Goal: Information Seeking & Learning: Learn about a topic

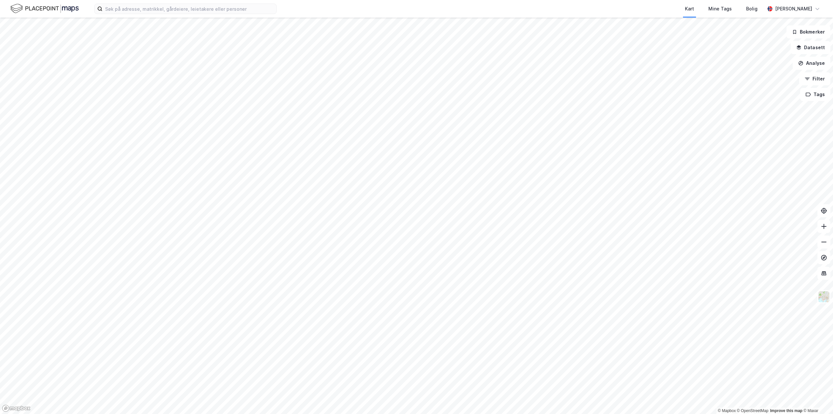
click at [184, 14] on div "Kart Mine Tags Bolig [PERSON_NAME]" at bounding box center [416, 9] width 833 height 18
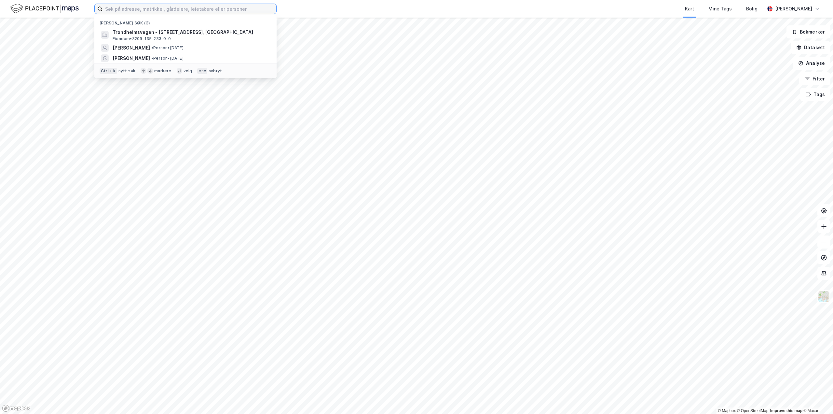
click at [185, 11] on input at bounding box center [190, 9] width 174 height 10
type input "[STREET_ADDRESS]"
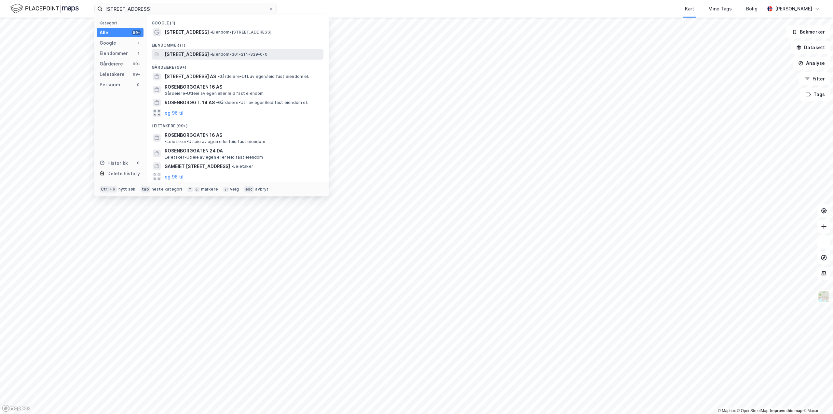
click at [207, 56] on span "[STREET_ADDRESS]" at bounding box center [187, 54] width 44 height 8
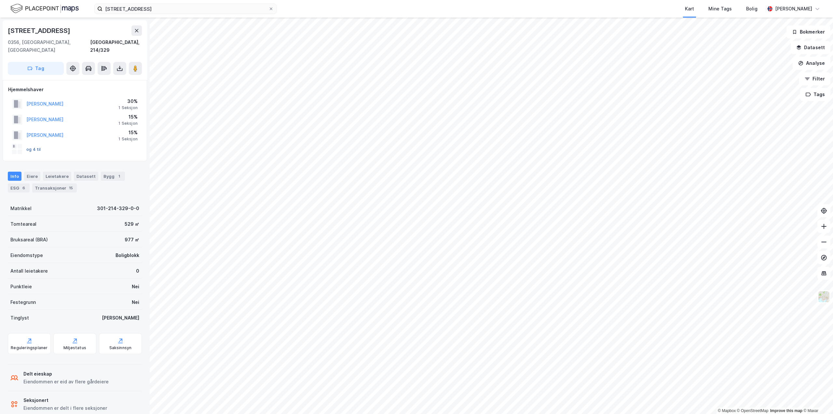
click at [0, 0] on button "og 4 til" at bounding box center [0, 0] width 0 height 0
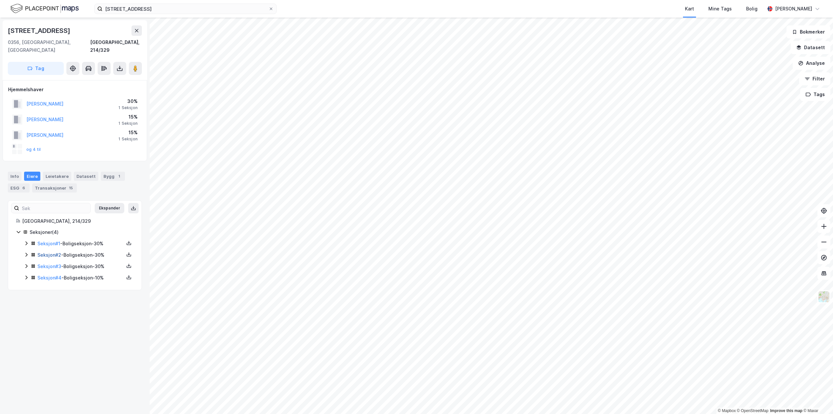
click at [51, 252] on link "Seksjon # 2" at bounding box center [49, 255] width 24 height 6
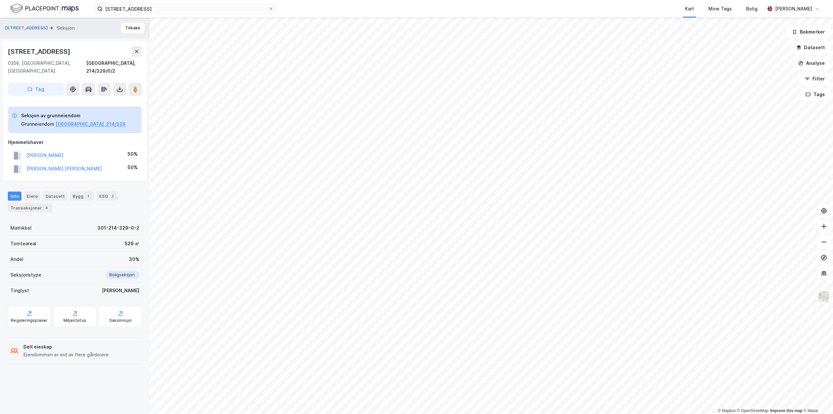
drag, startPoint x: 70, startPoint y: 148, endPoint x: 97, endPoint y: 137, distance: 29.0
click at [98, 138] on div "Hjemmelshaver" at bounding box center [74, 142] width 133 height 8
drag, startPoint x: 69, startPoint y: 151, endPoint x: 24, endPoint y: 151, distance: 44.9
click at [24, 151] on div "[PERSON_NAME] 50%" at bounding box center [74, 155] width 133 height 13
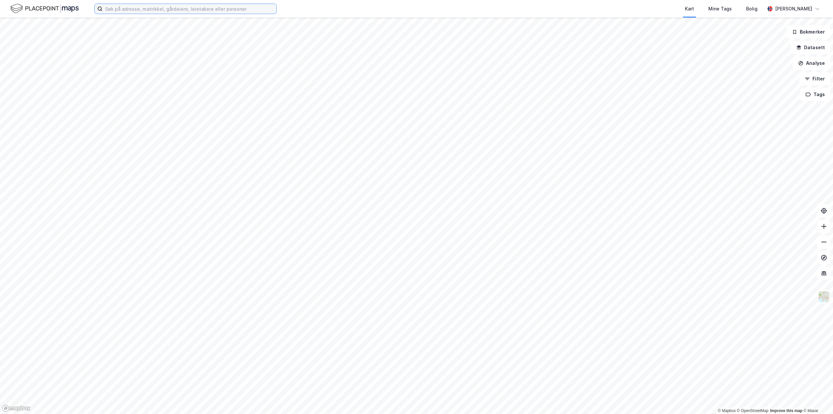
click at [190, 9] on input at bounding box center [190, 9] width 174 height 10
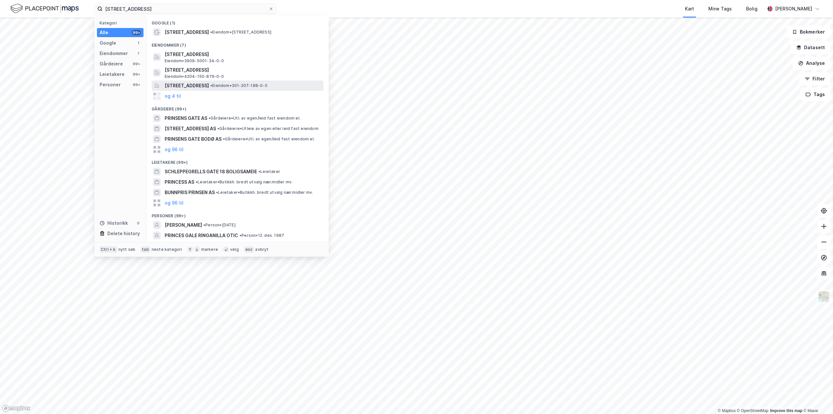
click at [209, 86] on span "Prinsens gate 18, 0152, OSLO, OSLO" at bounding box center [187, 86] width 44 height 8
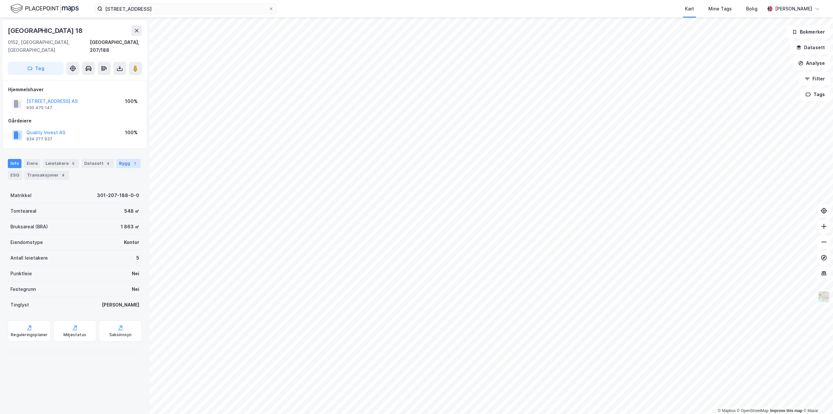
click at [123, 159] on div "Bygg 1" at bounding box center [129, 163] width 24 height 9
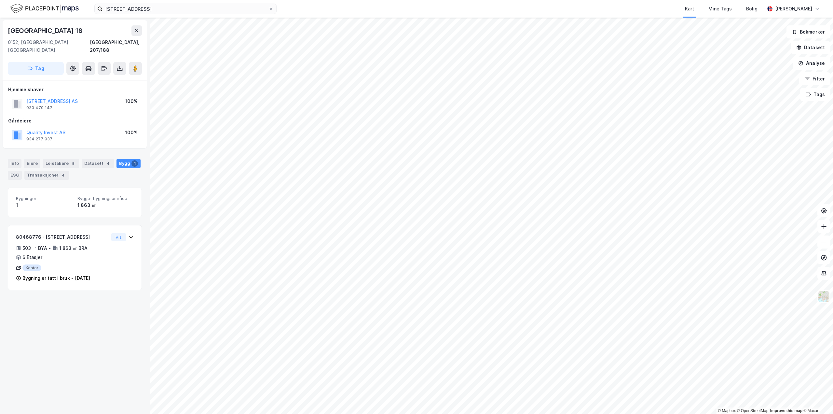
click at [7, 157] on div "Info Eiere Leietakere 5 Datasett 4 Bygg 1 ESG Transaksjoner 4" at bounding box center [75, 166] width 150 height 31
click at [10, 159] on div "Info" at bounding box center [15, 163] width 14 height 9
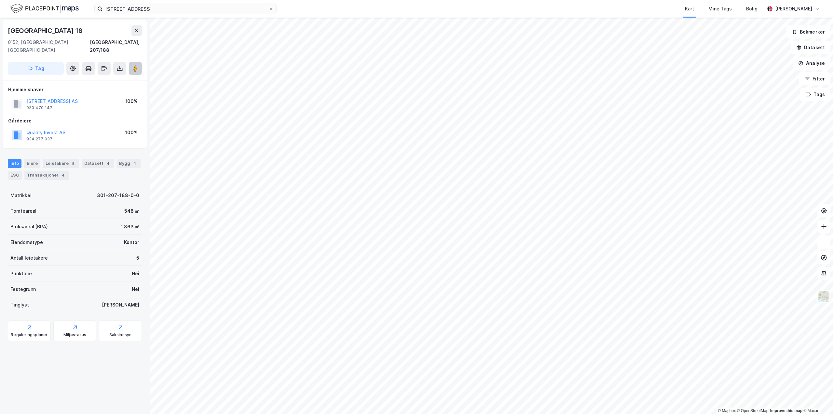
click at [137, 65] on image at bounding box center [135, 68] width 4 height 7
click at [54, 159] on div "Leietakere 5" at bounding box center [61, 163] width 36 height 9
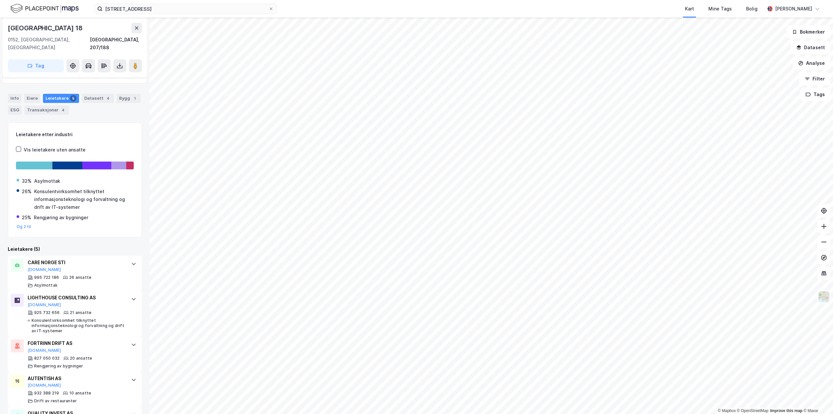
scroll to position [93, 0]
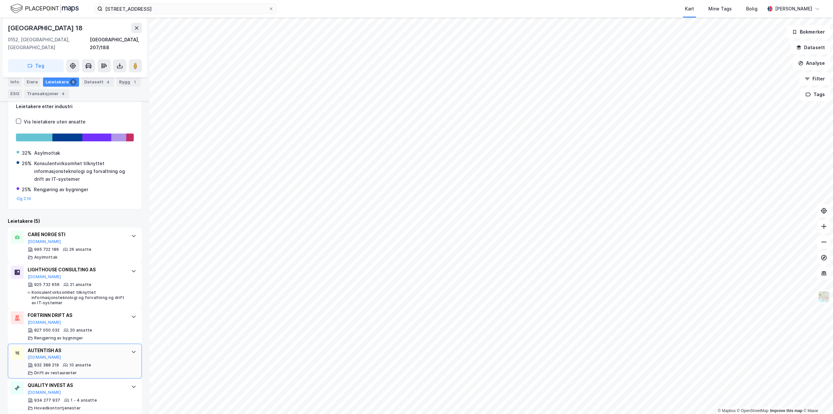
click at [118, 346] on div "AUTENTISH AS" at bounding box center [76, 350] width 97 height 8
click at [80, 273] on div "LIGHTHOUSE CONSULTING AS Proff.no 925 732 656 21 ansatte Konsulentvirksomhet ti…" at bounding box center [76, 286] width 97 height 40
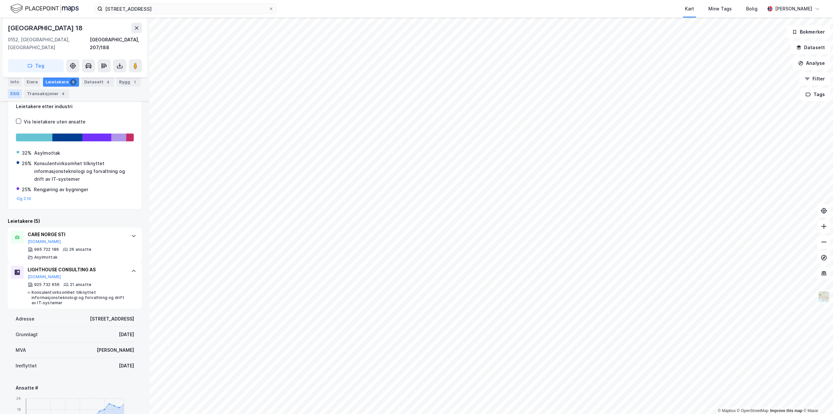
click at [16, 93] on div "ESG" at bounding box center [15, 93] width 14 height 9
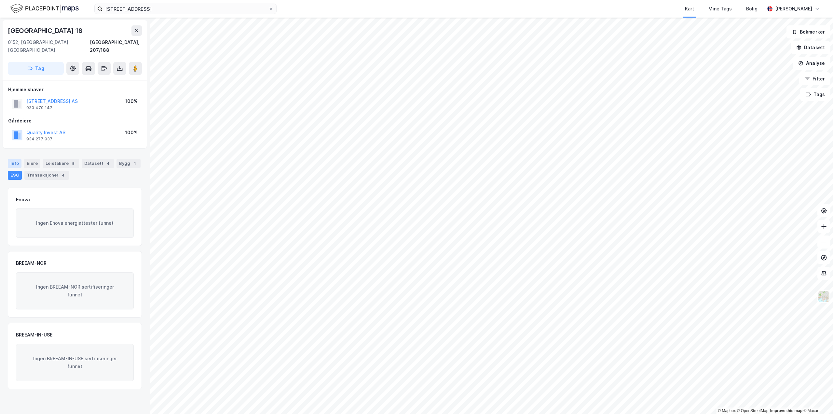
click at [16, 159] on div "Info" at bounding box center [15, 163] width 14 height 9
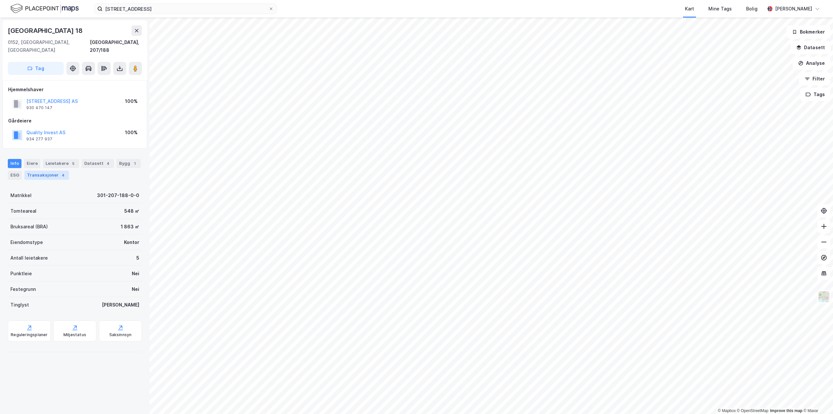
click at [47, 171] on div "Transaksjoner 4" at bounding box center [46, 175] width 45 height 9
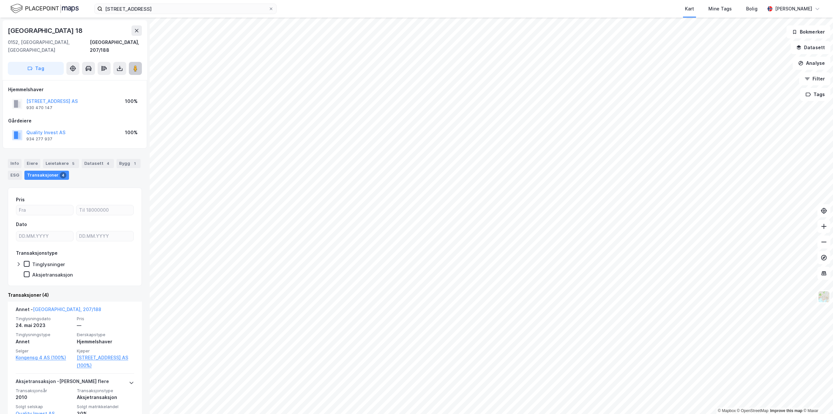
click at [134, 62] on button at bounding box center [135, 68] width 13 height 13
click at [161, 7] on input "prinsens gate 18" at bounding box center [186, 9] width 166 height 10
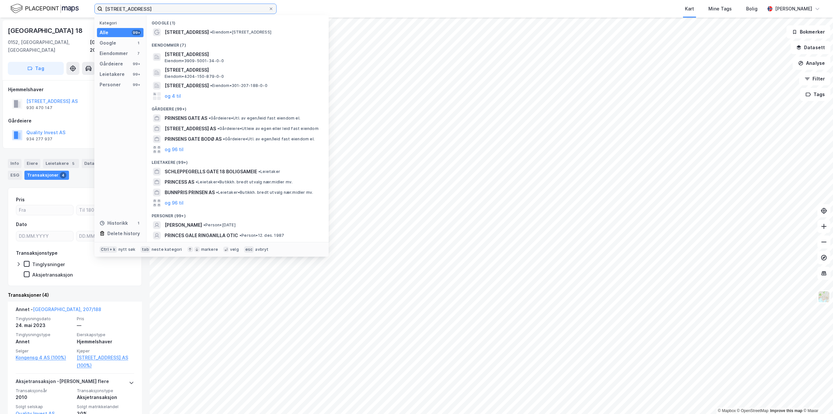
drag, startPoint x: 157, startPoint y: 6, endPoint x: 64, endPoint y: 6, distance: 92.8
click at [64, 6] on div "prinsens gate 18 Kategori Alle 99+ Google 1 Eiendommer 7 Gårdeiere 99+ Leietake…" at bounding box center [416, 9] width 833 height 18
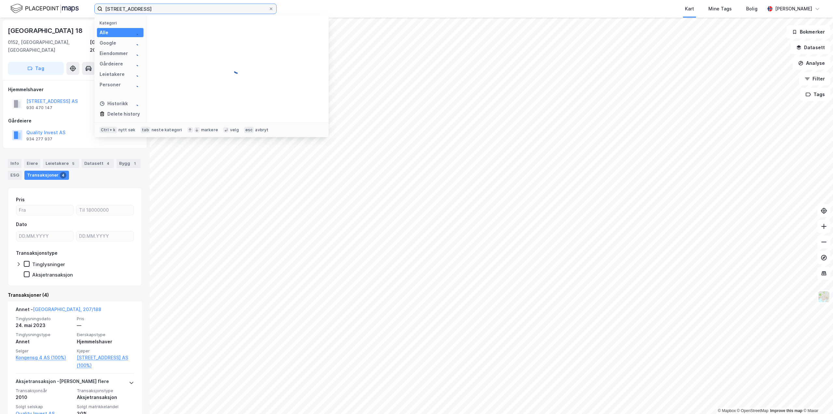
type input "kongens gate 4"
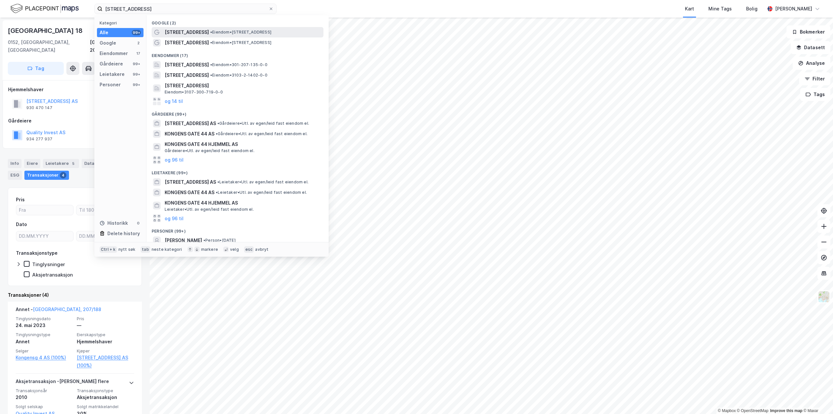
click at [198, 30] on span "Kongens gate 4" at bounding box center [187, 32] width 44 height 8
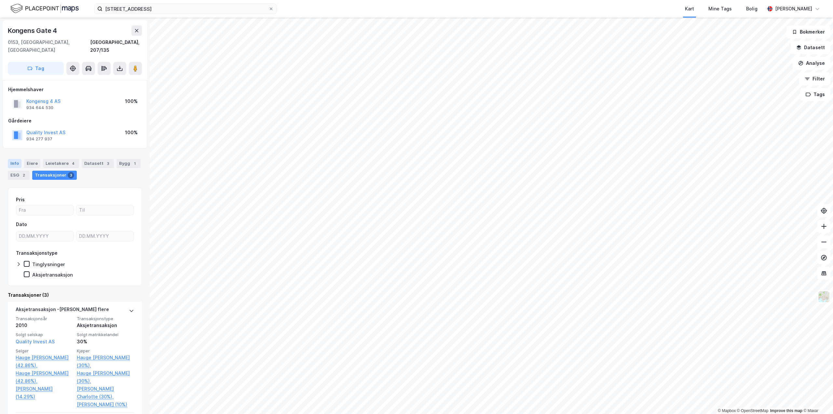
click at [13, 159] on div "Info" at bounding box center [15, 163] width 14 height 9
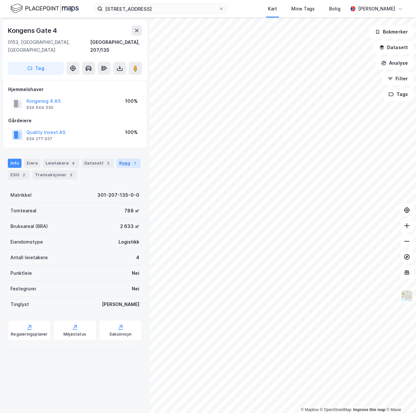
click at [120, 159] on div "Bygg 1" at bounding box center [129, 163] width 24 height 9
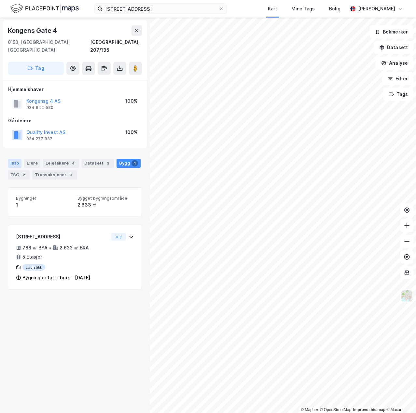
click at [18, 159] on div "Info" at bounding box center [15, 163] width 14 height 9
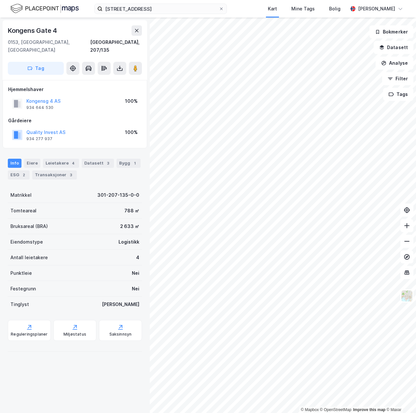
click at [62, 151] on div "Info Eiere Leietakere 4 Datasett 3 Bygg 1 ESG 2 Transaksjoner 3" at bounding box center [75, 166] width 150 height 31
click at [62, 159] on div "Leietakere 4" at bounding box center [61, 163] width 36 height 9
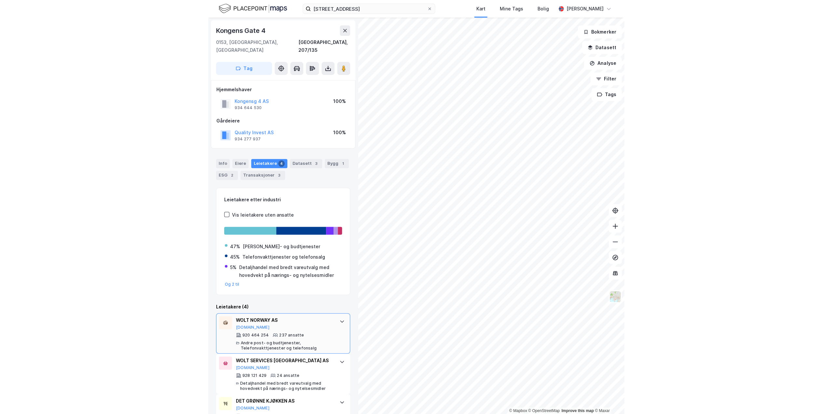
scroll to position [56, 0]
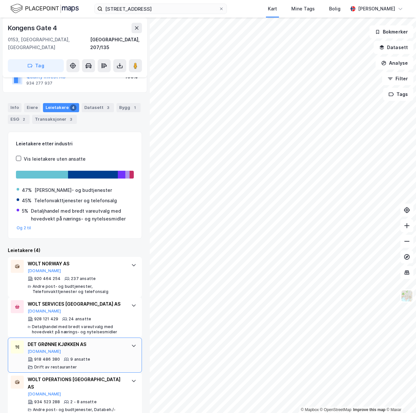
click at [100, 344] on div "DET GRØNNE KJØKKEN AS Proff.no" at bounding box center [76, 348] width 97 height 14
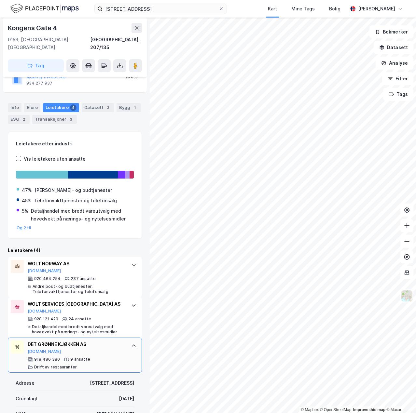
click at [104, 341] on div "DET GRØNNE KJØKKEN AS Proff.no" at bounding box center [76, 348] width 97 height 14
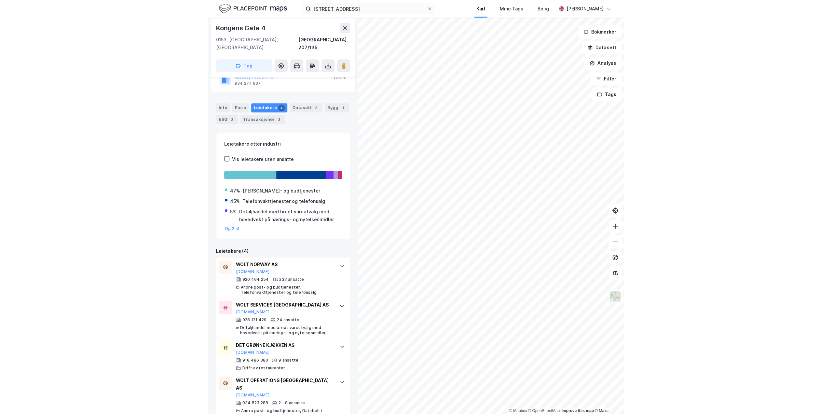
scroll to position [55, 0]
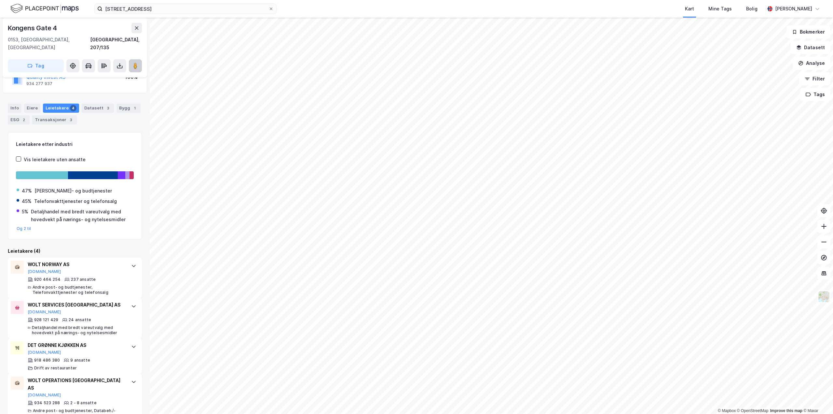
click at [134, 62] on image at bounding box center [135, 65] width 4 height 7
click at [802, 46] on icon "button" at bounding box center [799, 47] width 5 height 5
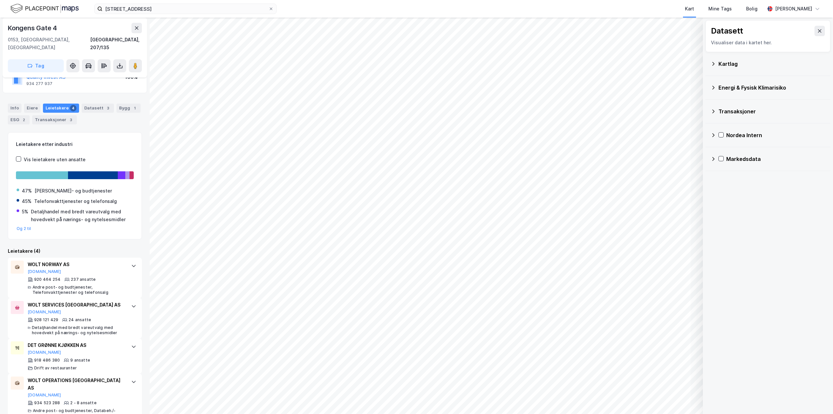
click at [732, 61] on div "Kartlag" at bounding box center [772, 64] width 107 height 8
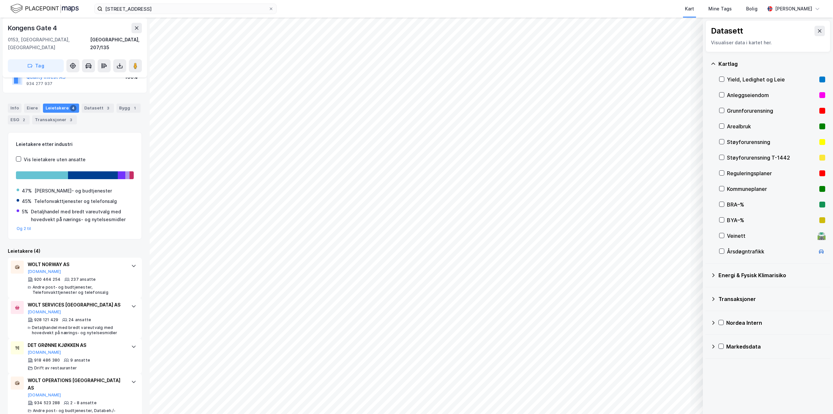
click at [749, 79] on div "Yield, Ledighet og Leie" at bounding box center [772, 80] width 90 height 8
drag, startPoint x: 814, startPoint y: 30, endPoint x: 804, endPoint y: 34, distance: 11.5
click at [817, 29] on icon at bounding box center [819, 30] width 5 height 5
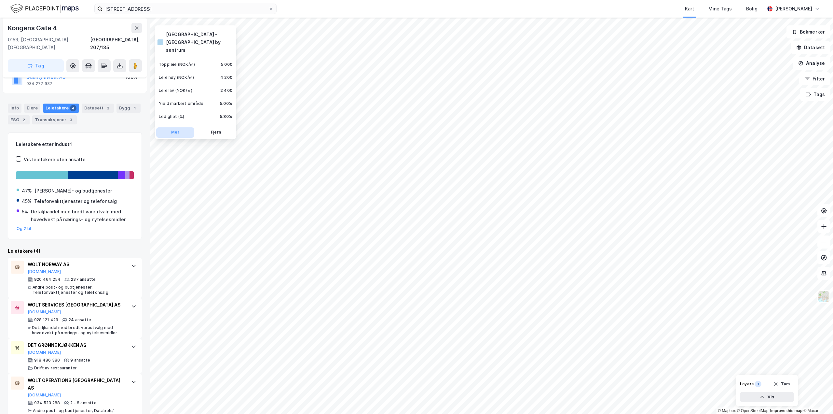
click at [178, 127] on button "Mer" at bounding box center [175, 132] width 38 height 10
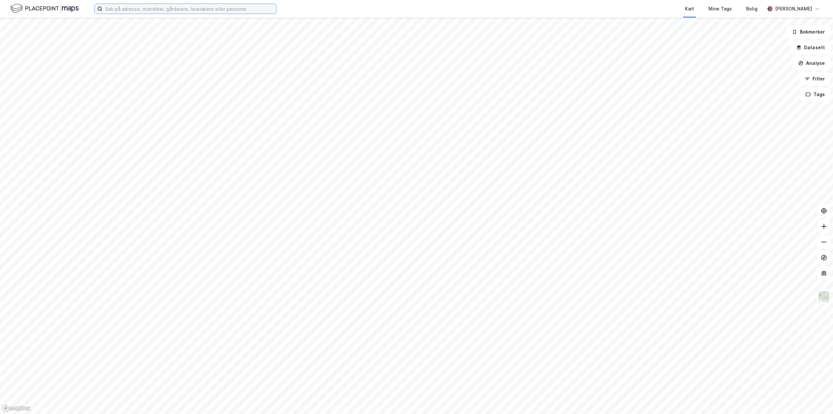
click at [200, 11] on input at bounding box center [190, 9] width 174 height 10
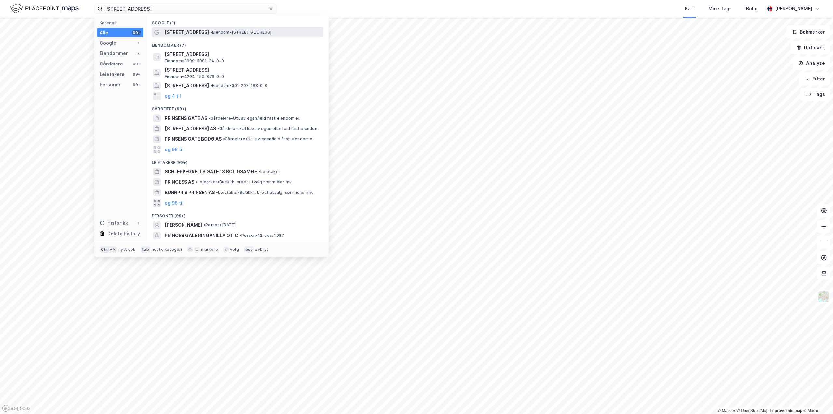
click at [188, 29] on span "Prinsens gate 18" at bounding box center [187, 32] width 44 height 8
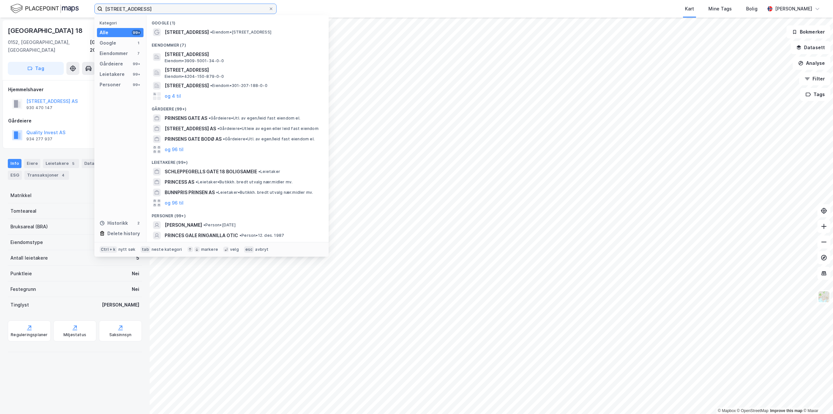
click at [144, 11] on input "prinsens gate 18" at bounding box center [186, 9] width 166 height 10
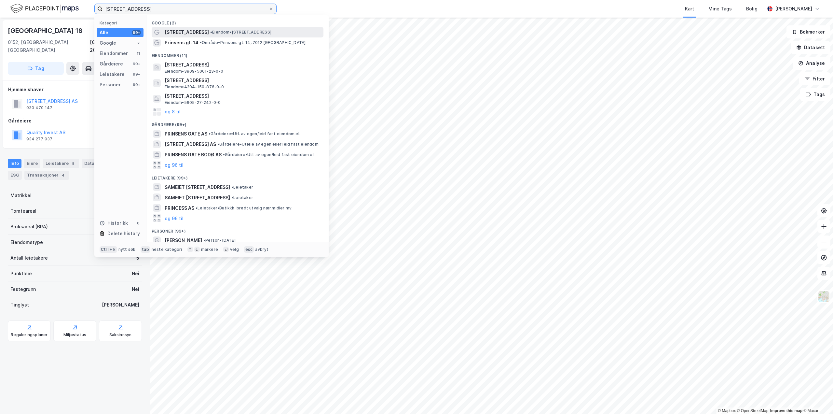
type input "prinsens gate 14"
click at [210, 31] on span "• Eiendom • Prinsens gate 14, 0152 Oslo" at bounding box center [240, 32] width 61 height 5
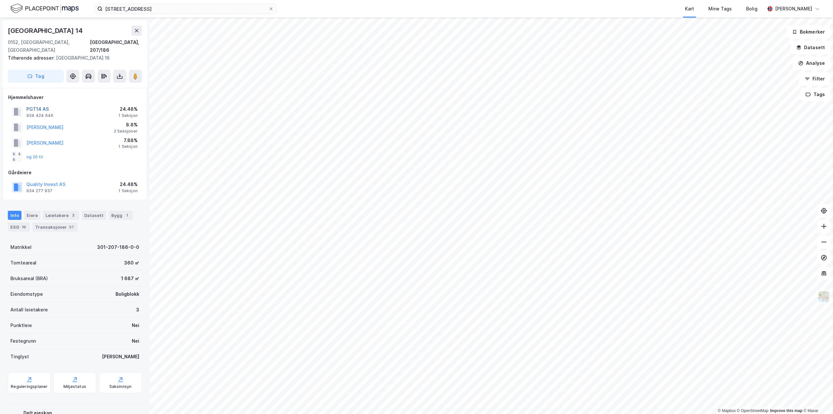
click at [0, 0] on button "PGT14 AS" at bounding box center [0, 0] width 0 height 0
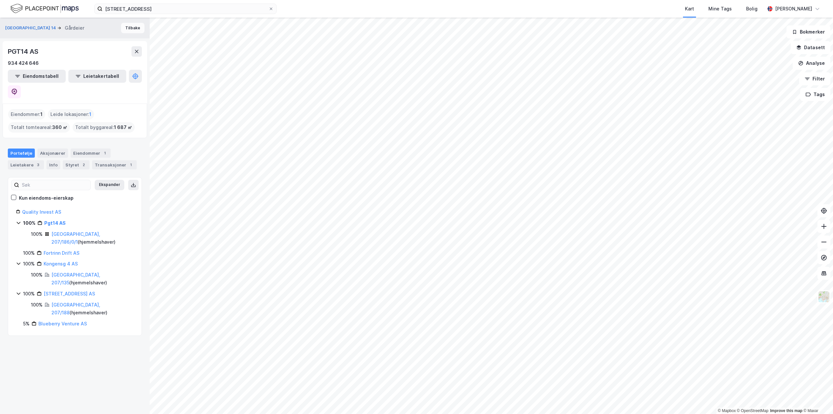
click at [131, 28] on button "Tilbake" at bounding box center [132, 28] width 23 height 10
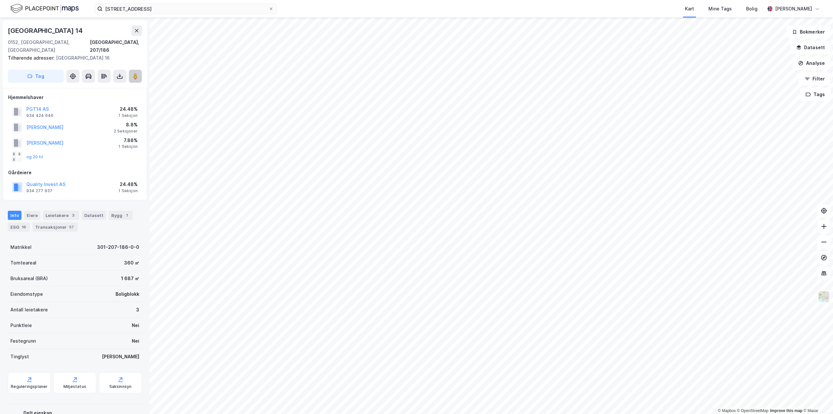
click at [134, 73] on image at bounding box center [135, 76] width 4 height 7
